Goal: Transaction & Acquisition: Purchase product/service

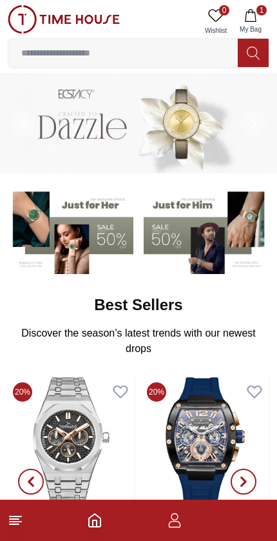
click at [63, 55] on input at bounding box center [123, 53] width 230 height 26
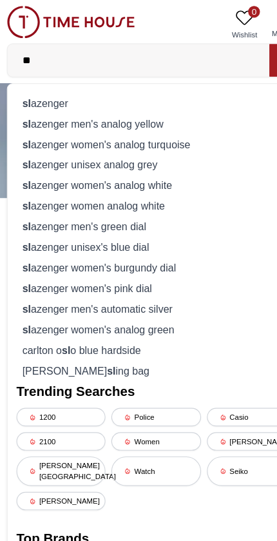
type input "**"
click at [44, 90] on div "sl azenger" at bounding box center [138, 90] width 245 height 18
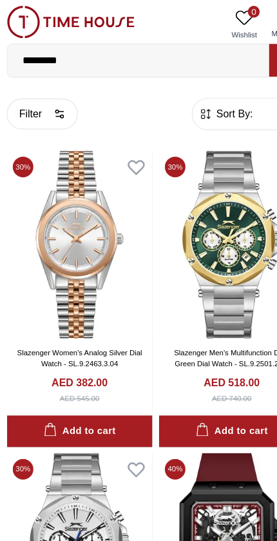
click at [61, 199] on img at bounding box center [72, 214] width 128 height 164
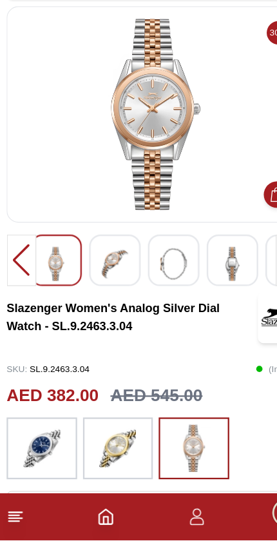
scroll to position [12, 0]
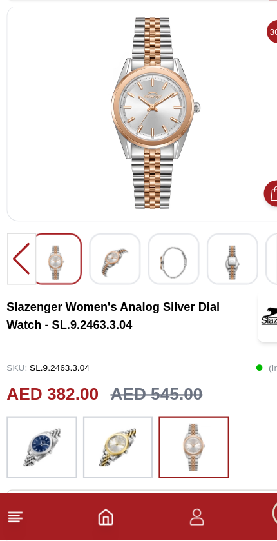
click at [104, 438] on img at bounding box center [105, 458] width 32 height 41
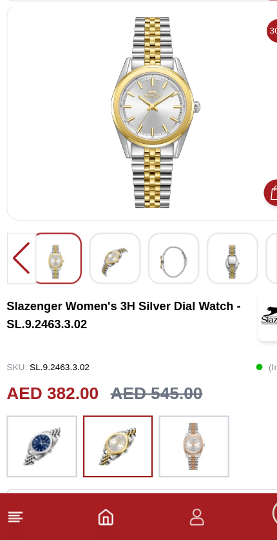
scroll to position [12, 0]
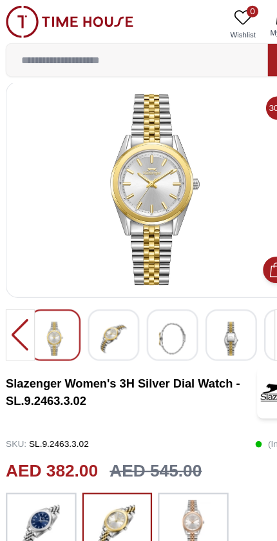
click at [97, 299] on img at bounding box center [102, 297] width 23 height 30
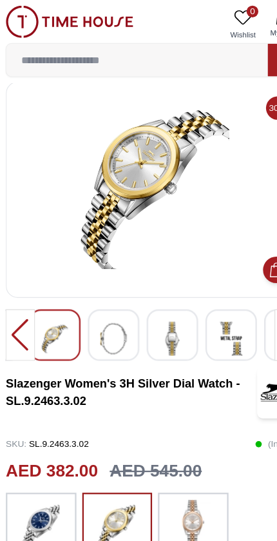
click at [110, 297] on img at bounding box center [102, 297] width 23 height 30
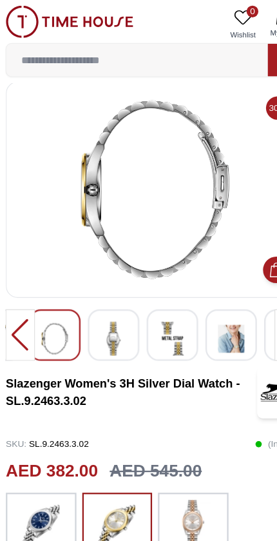
click at [109, 298] on img at bounding box center [102, 297] width 23 height 30
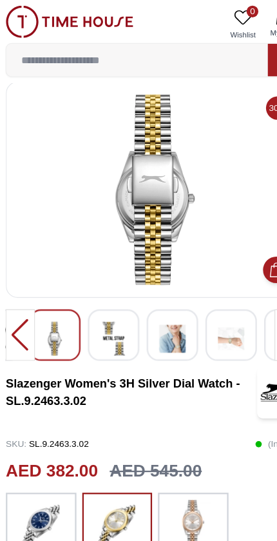
click at [108, 295] on img at bounding box center [102, 297] width 23 height 30
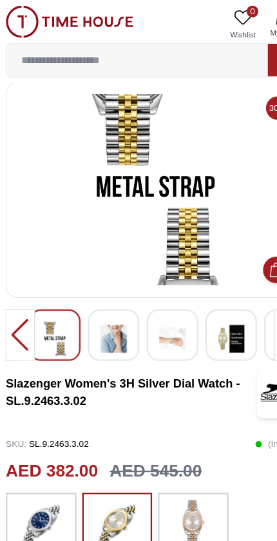
click at [106, 293] on img at bounding box center [102, 297] width 23 height 30
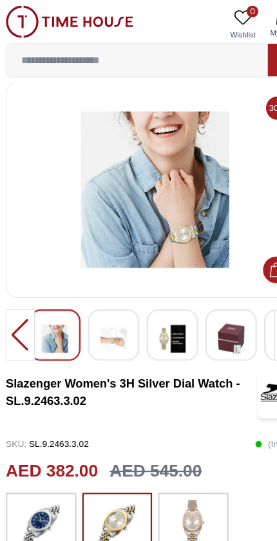
click at [153, 290] on img at bounding box center [153, 297] width 23 height 30
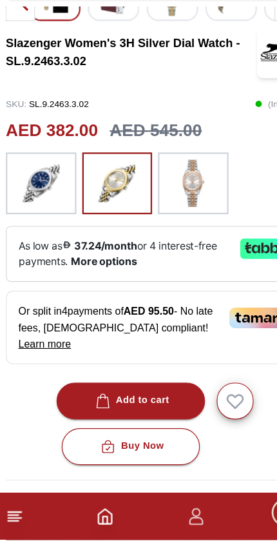
scroll to position [243, 0]
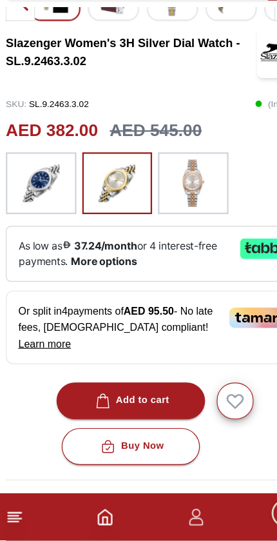
click at [120, 451] on div "Buy Now" at bounding box center [117, 458] width 58 height 15
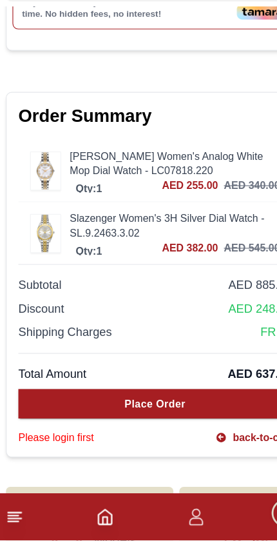
scroll to position [684, 0]
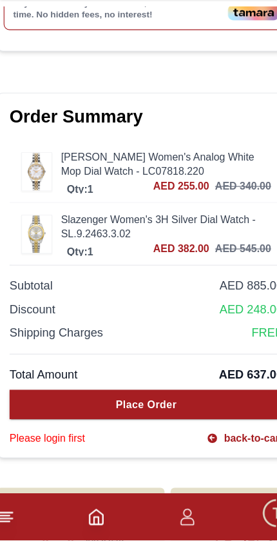
click at [30, 201] on img at bounding box center [43, 217] width 26 height 33
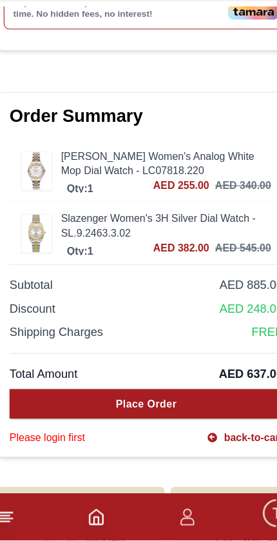
click at [30, 201] on img at bounding box center [43, 217] width 26 height 33
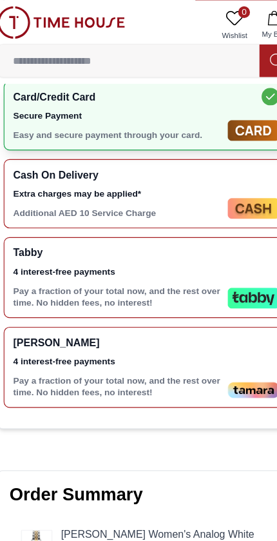
scroll to position [420, 0]
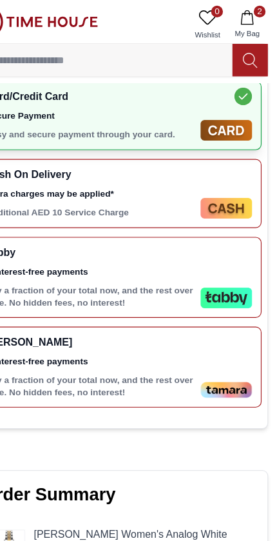
click at [244, 16] on icon "button" at bounding box center [250, 15] width 13 height 13
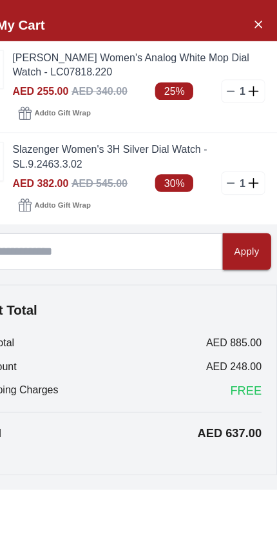
click at [45, 63] on link "[PERSON_NAME] Women's Analog White Mop Dial Watch - LC07818.220" at bounding box center [156, 57] width 222 height 26
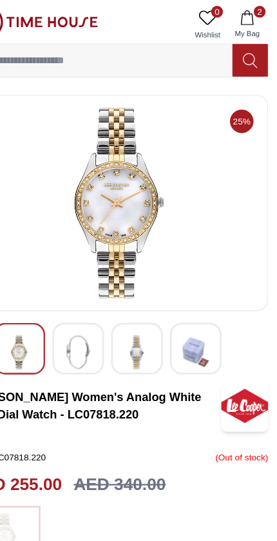
click at [91, 307] on img at bounding box center [102, 309] width 23 height 30
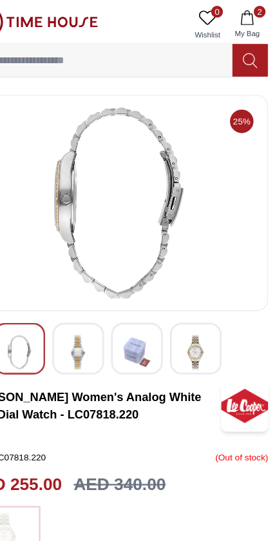
click at [142, 308] on img at bounding box center [153, 309] width 23 height 30
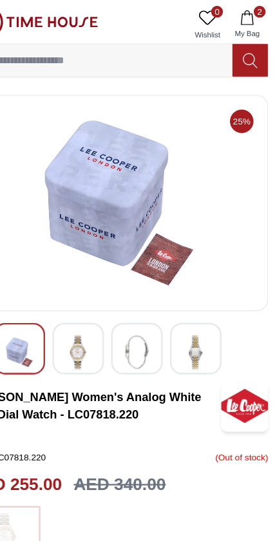
click at [194, 311] on img at bounding box center [205, 309] width 23 height 30
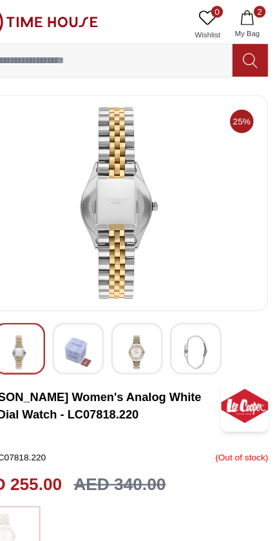
click at [142, 315] on img at bounding box center [153, 309] width 23 height 30
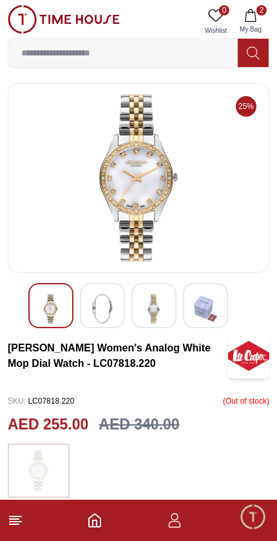
click at [255, 23] on button "2 My Bag" at bounding box center [250, 21] width 37 height 33
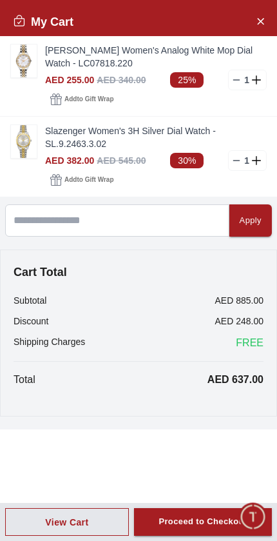
click at [253, 82] on icon at bounding box center [258, 79] width 12 height 9
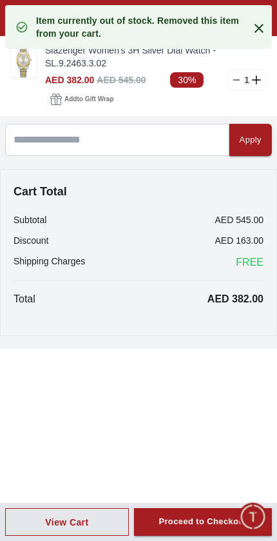
click at [255, 21] on icon at bounding box center [258, 28] width 15 height 15
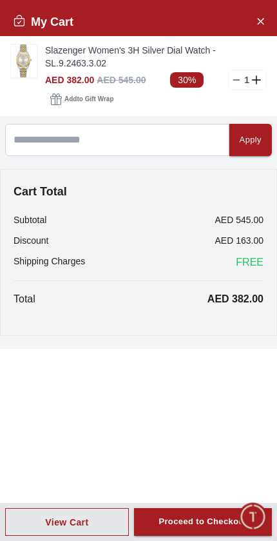
click at [84, 101] on span "Add to Gift Wrap" at bounding box center [88, 99] width 49 height 13
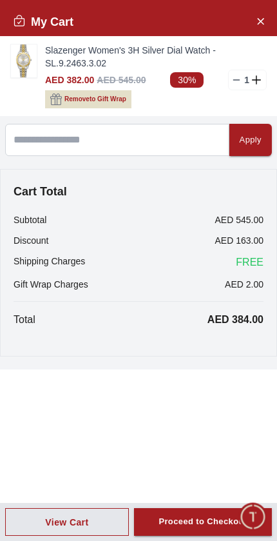
click at [122, 369] on div "Apply Cart Total Subtotal AED 545.00 Discount AED 163.00 Shipping Charges FREE …" at bounding box center [138, 242] width 277 height 253
click at [206, 516] on div "Proceed to Checkout" at bounding box center [203, 521] width 88 height 15
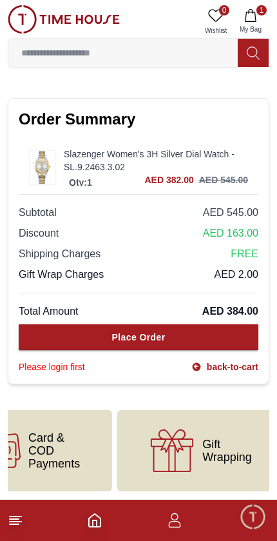
scroll to position [0, 386]
